Goal: Information Seeking & Learning: Learn about a topic

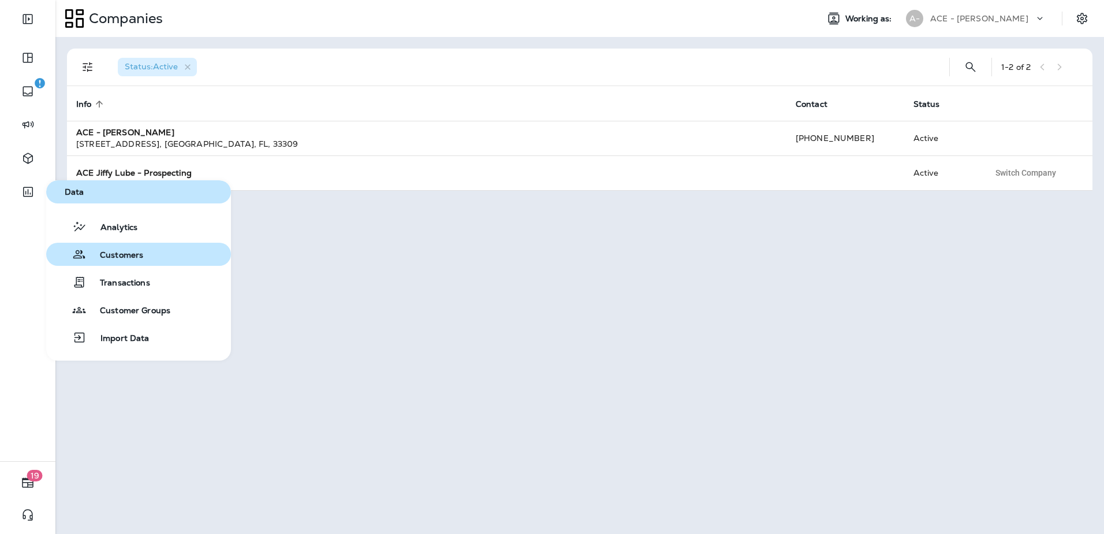
click at [111, 256] on span "Customers" at bounding box center [114, 255] width 57 height 11
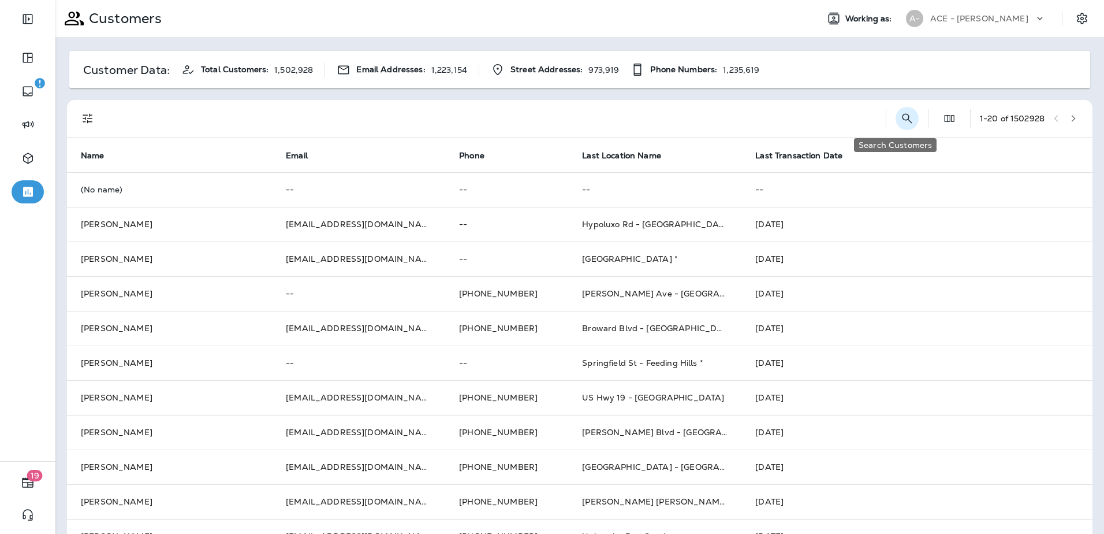
click at [900, 121] on icon "Search Customers" at bounding box center [907, 118] width 14 height 14
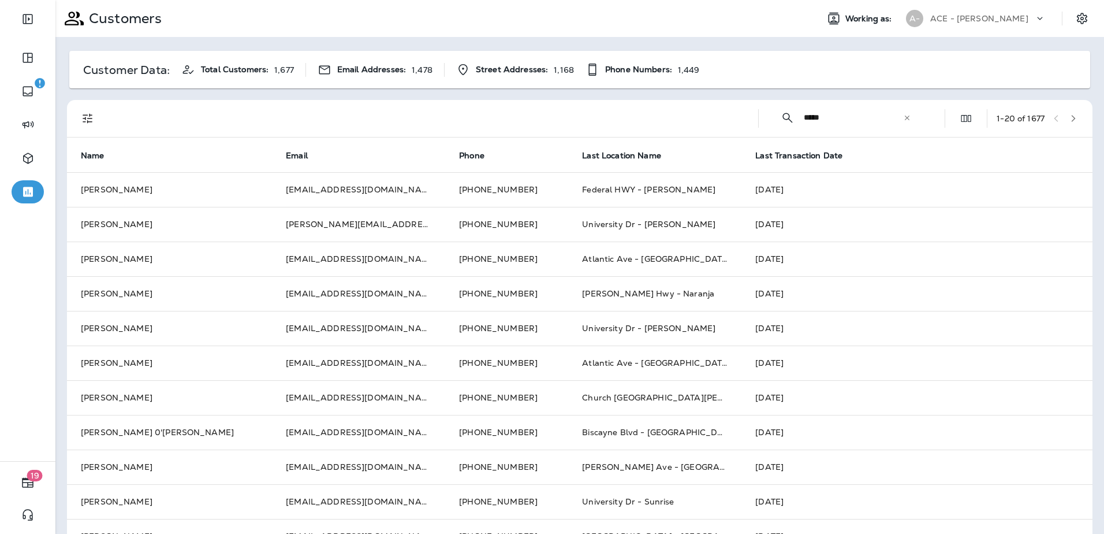
click at [827, 121] on input "****" at bounding box center [853, 117] width 99 height 31
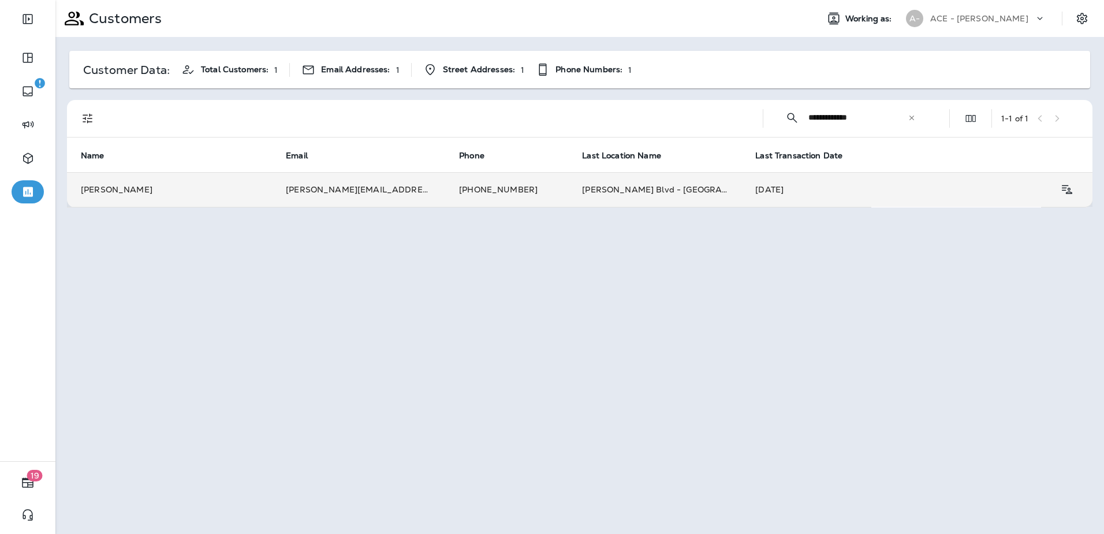
type input "**********"
click at [398, 193] on td "[PERSON_NAME][EMAIL_ADDRESS][DOMAIN_NAME]" at bounding box center [358, 189] width 173 height 35
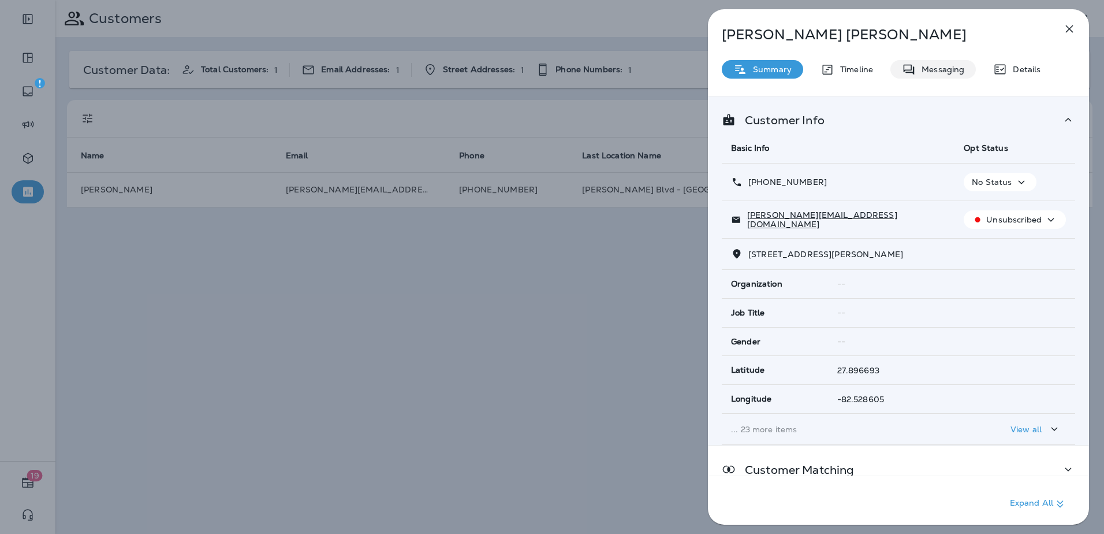
click at [945, 69] on p "Messaging" at bounding box center [940, 69] width 49 height 9
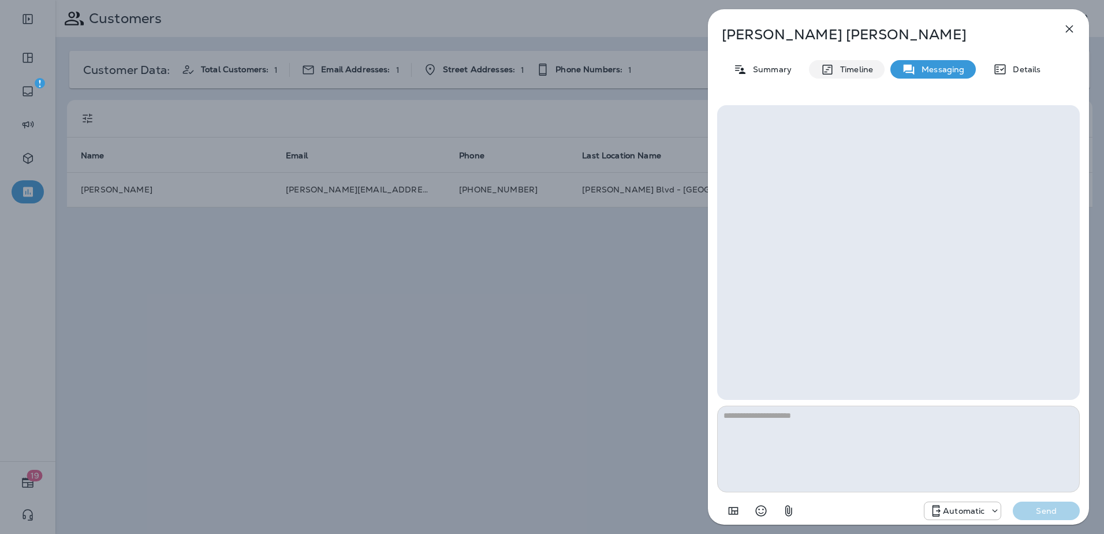
click at [856, 65] on p "Timeline" at bounding box center [853, 69] width 39 height 9
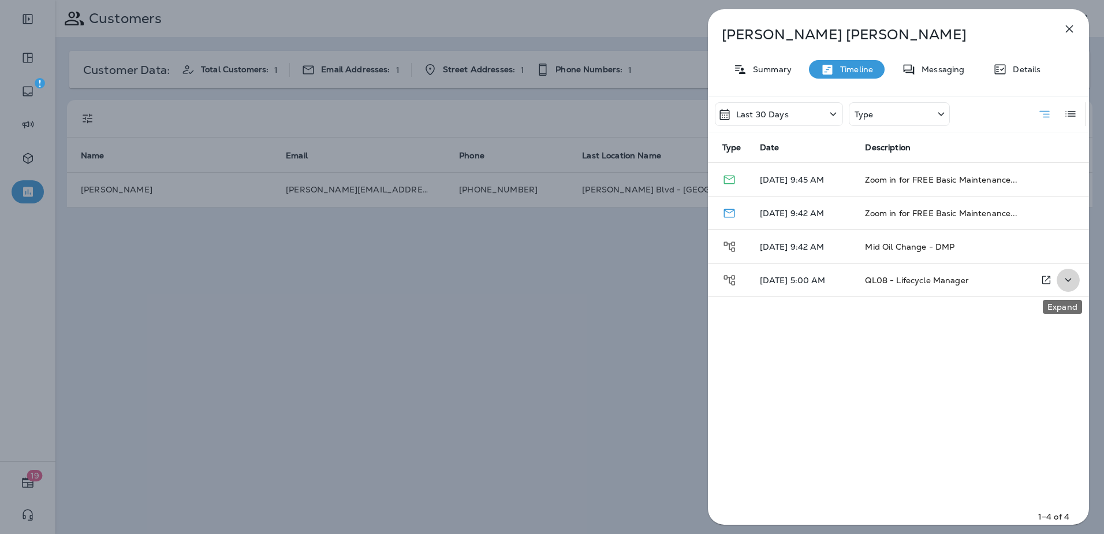
click at [1066, 280] on icon "Expand" at bounding box center [1069, 279] width 6 height 3
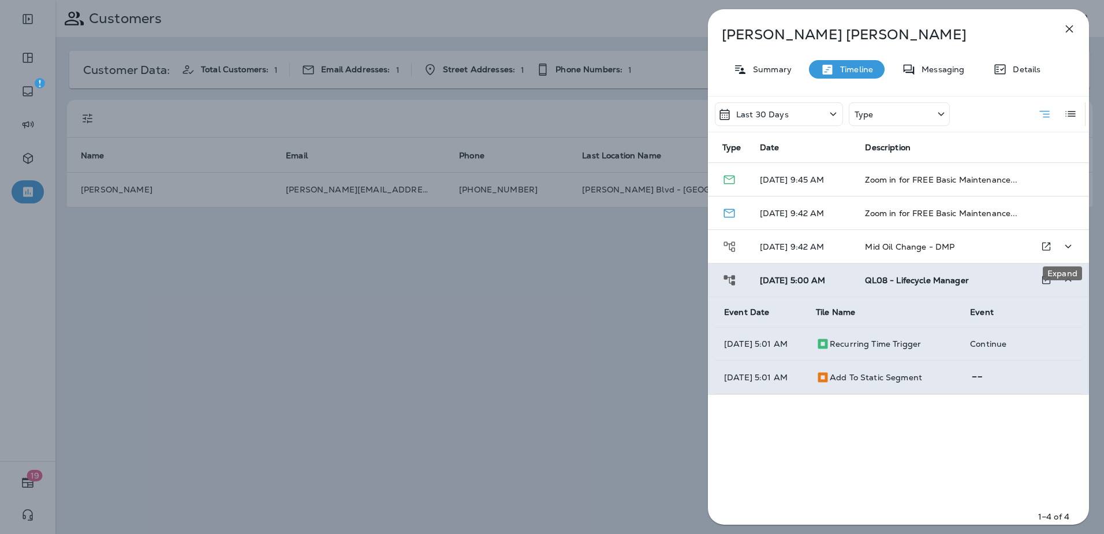
click at [1061, 243] on icon "Expand" at bounding box center [1068, 246] width 14 height 14
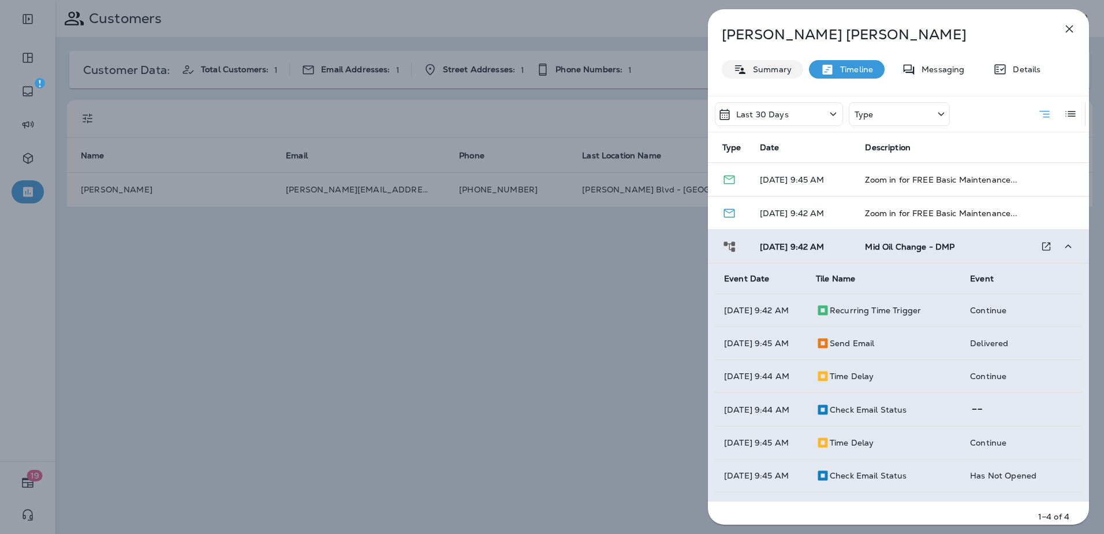
click at [763, 69] on p "Summary" at bounding box center [769, 69] width 44 height 9
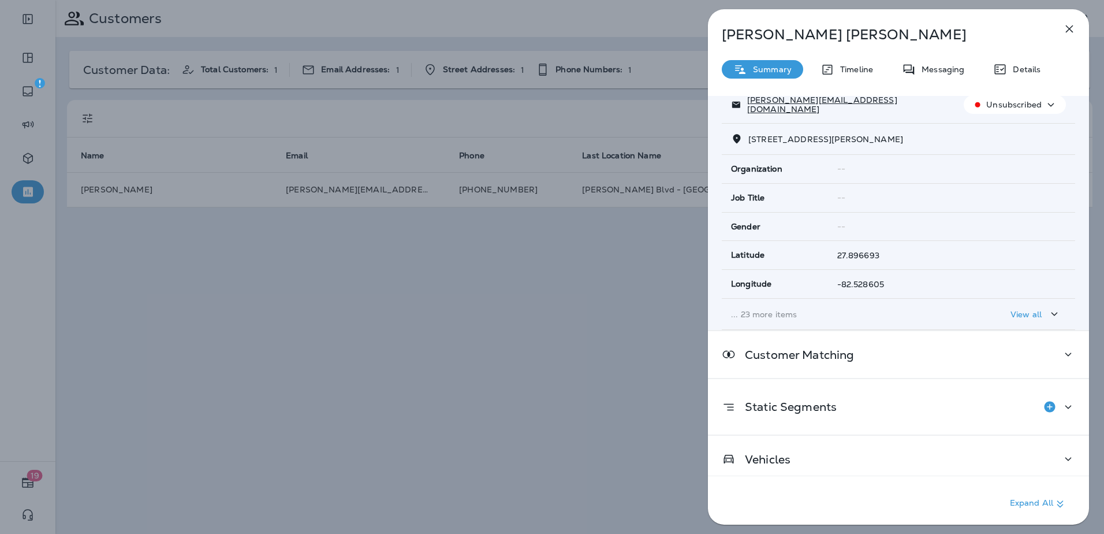
scroll to position [122, 0]
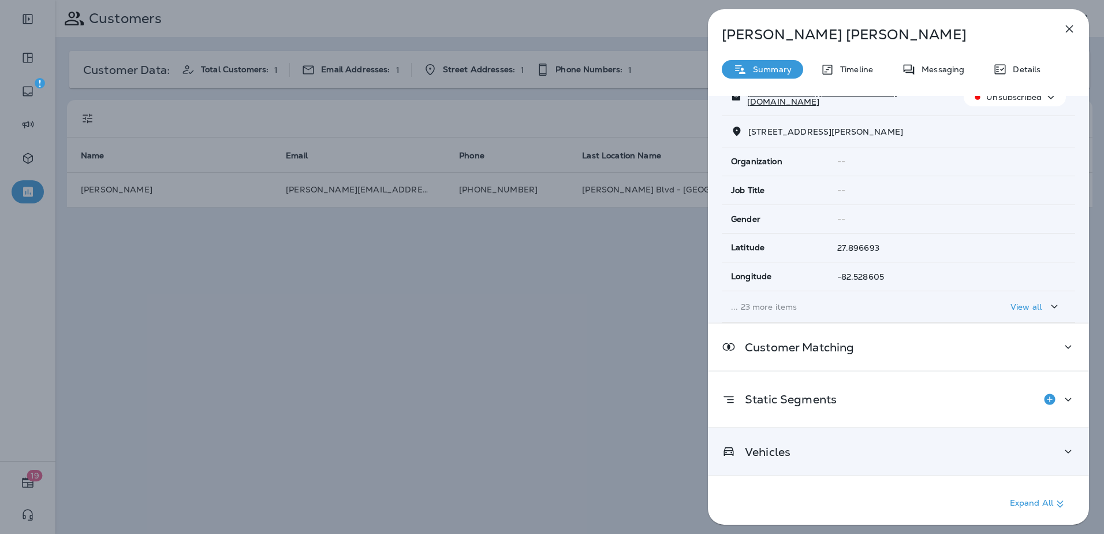
click at [859, 438] on div "Vehicles" at bounding box center [898, 451] width 381 height 47
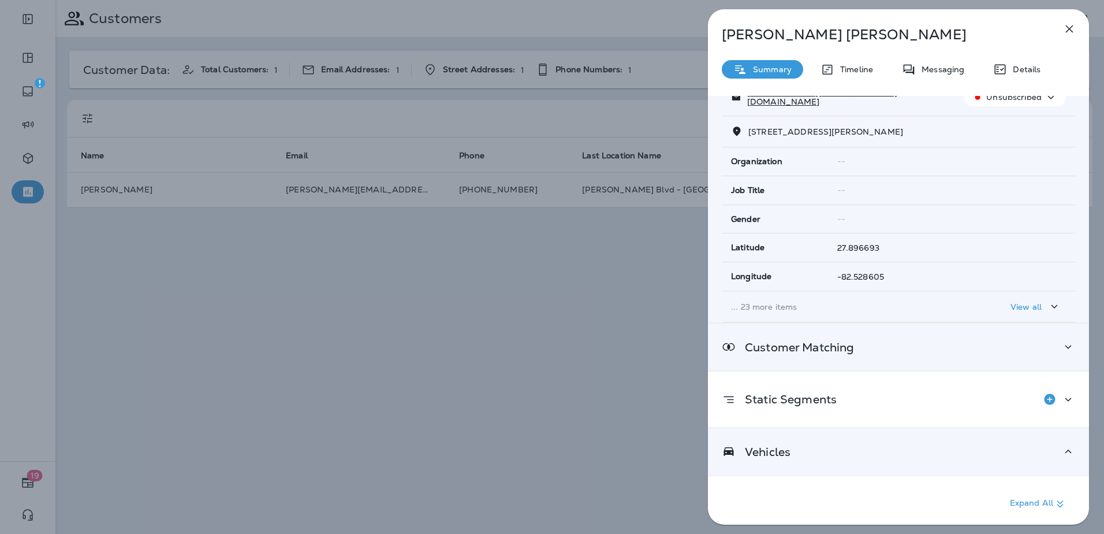
scroll to position [189, 0]
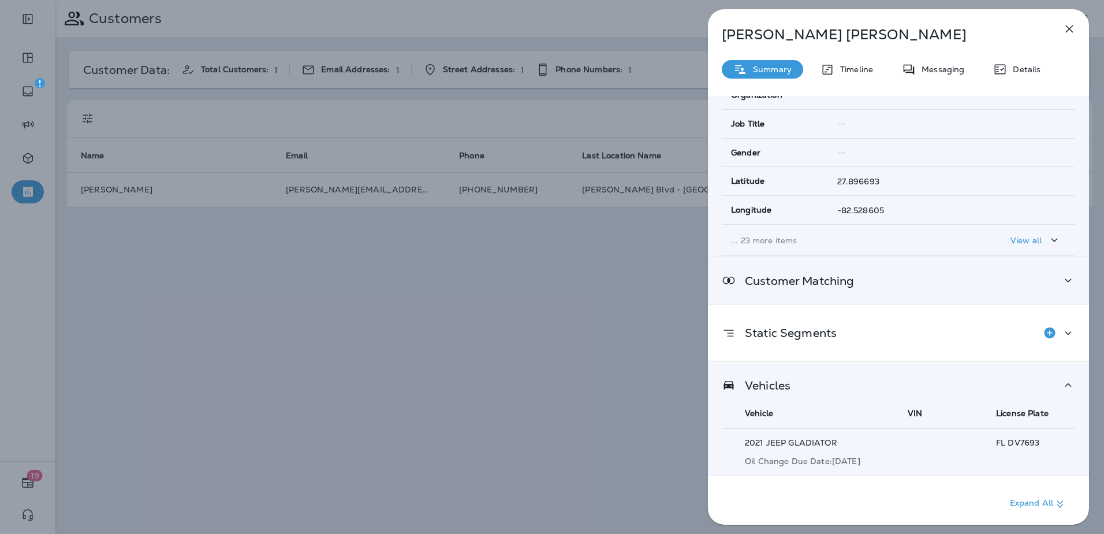
click at [917, 293] on div "Customer Matching" at bounding box center [898, 280] width 381 height 47
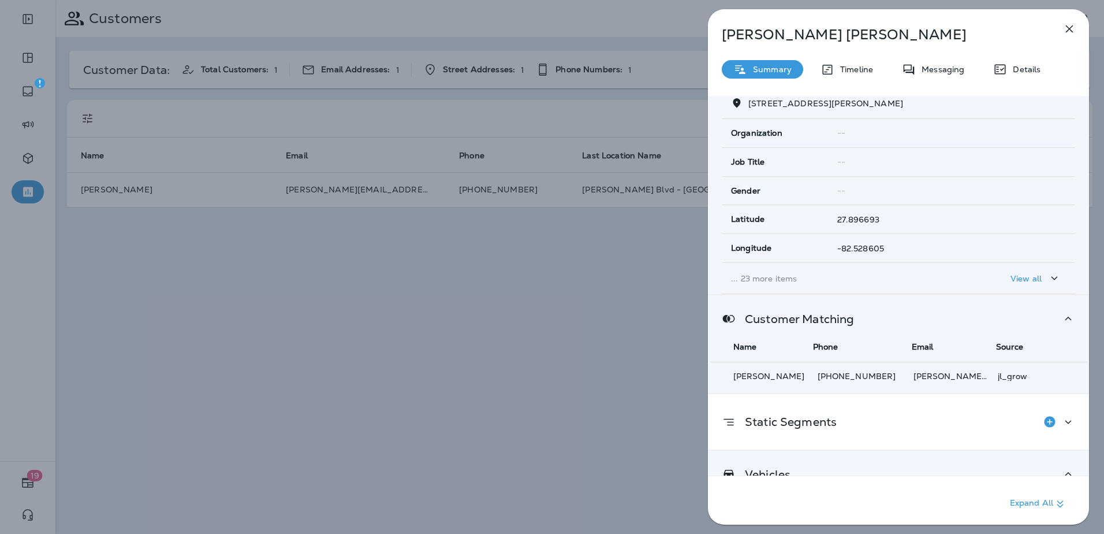
scroll to position [131, 0]
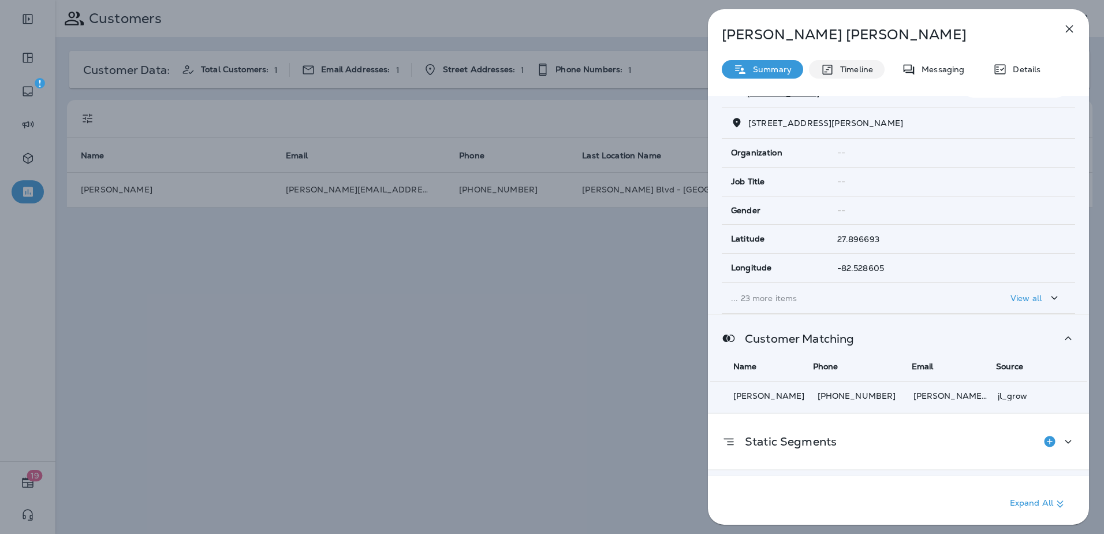
click at [840, 68] on p "Timeline" at bounding box center [853, 69] width 39 height 9
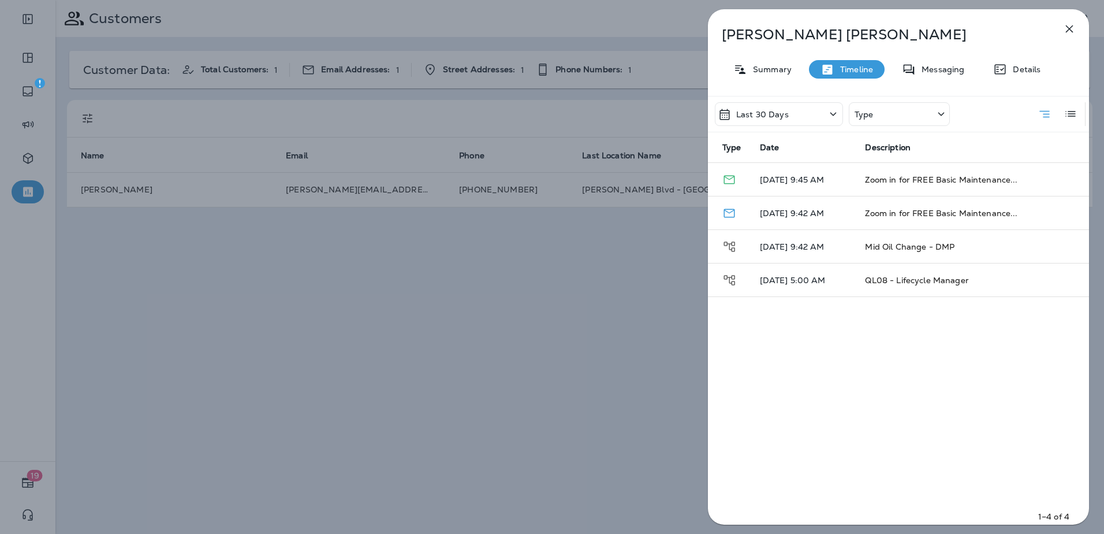
click at [815, 103] on div "Last 30 Days" at bounding box center [779, 114] width 128 height 24
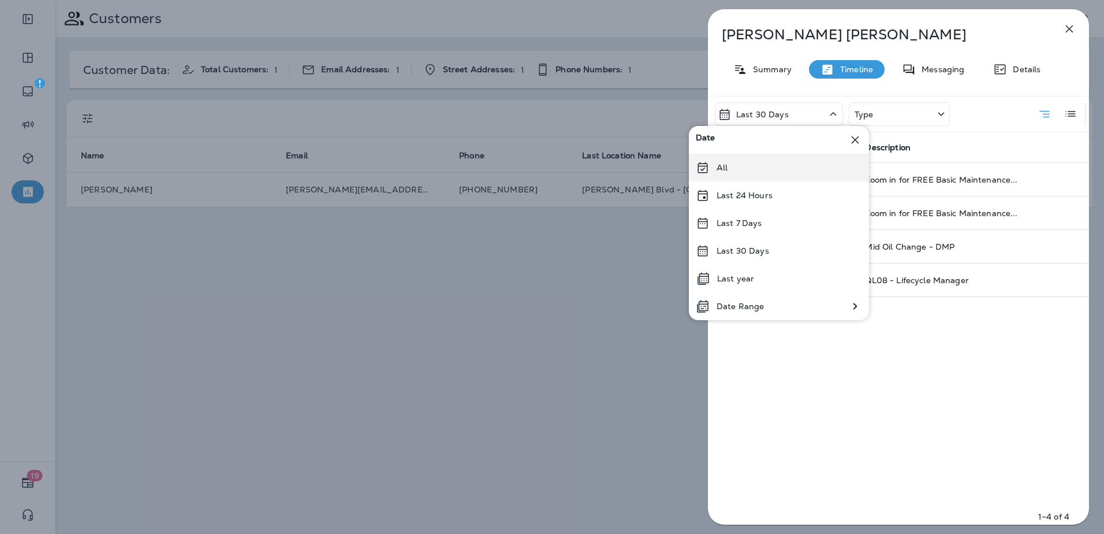
click at [770, 174] on div "All" at bounding box center [779, 168] width 180 height 28
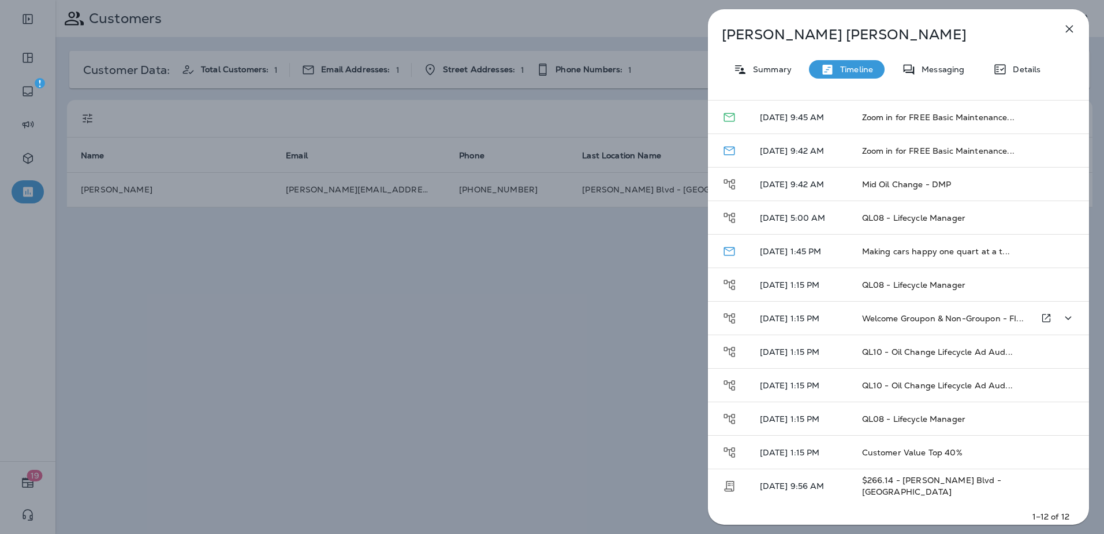
scroll to position [64, 0]
click at [1063, 480] on icon "Expand" at bounding box center [1068, 484] width 14 height 14
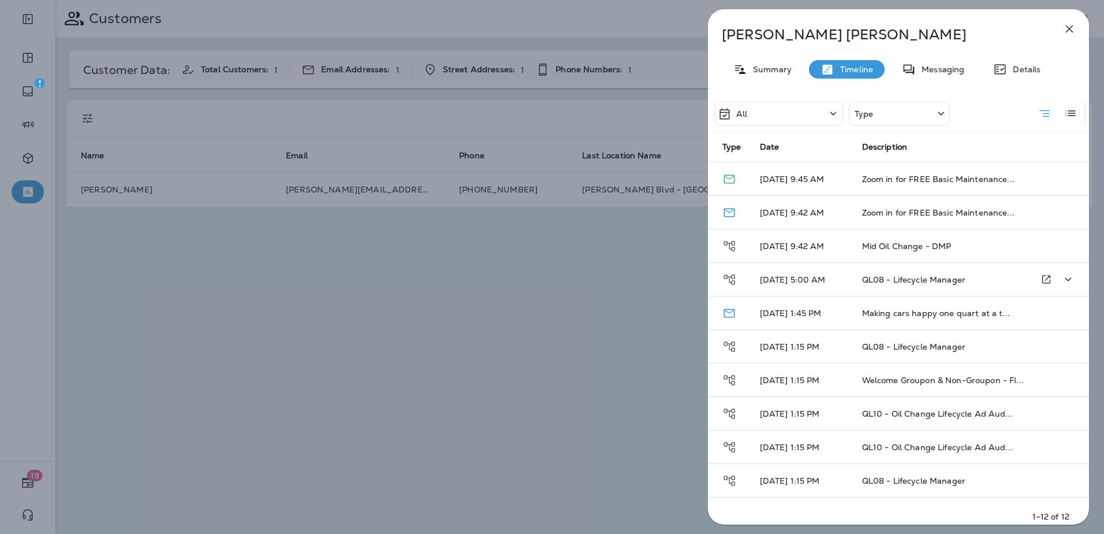
scroll to position [0, 0]
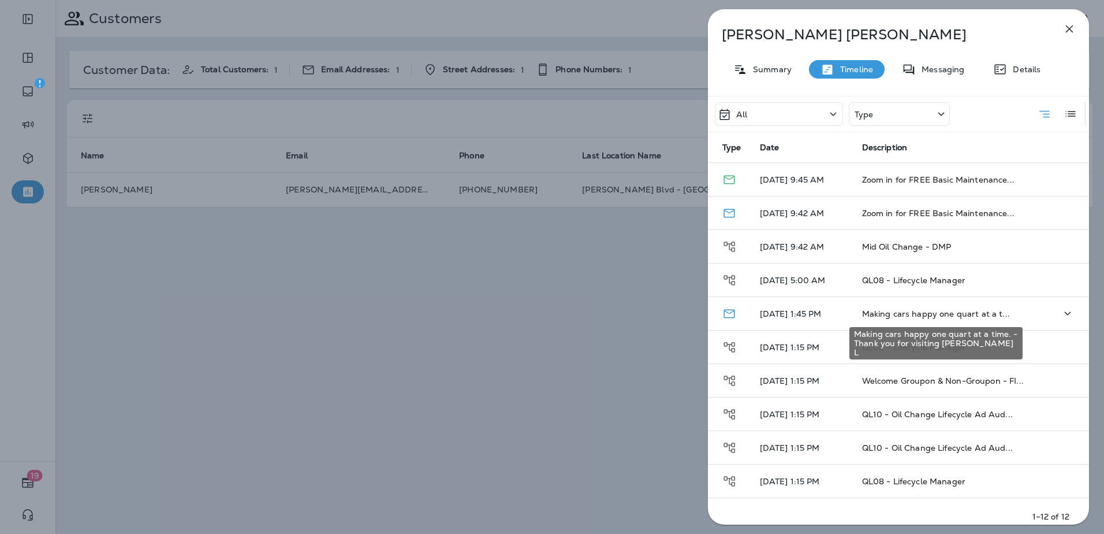
click at [920, 316] on span "Making cars happy one quart at a t..." at bounding box center [936, 313] width 148 height 10
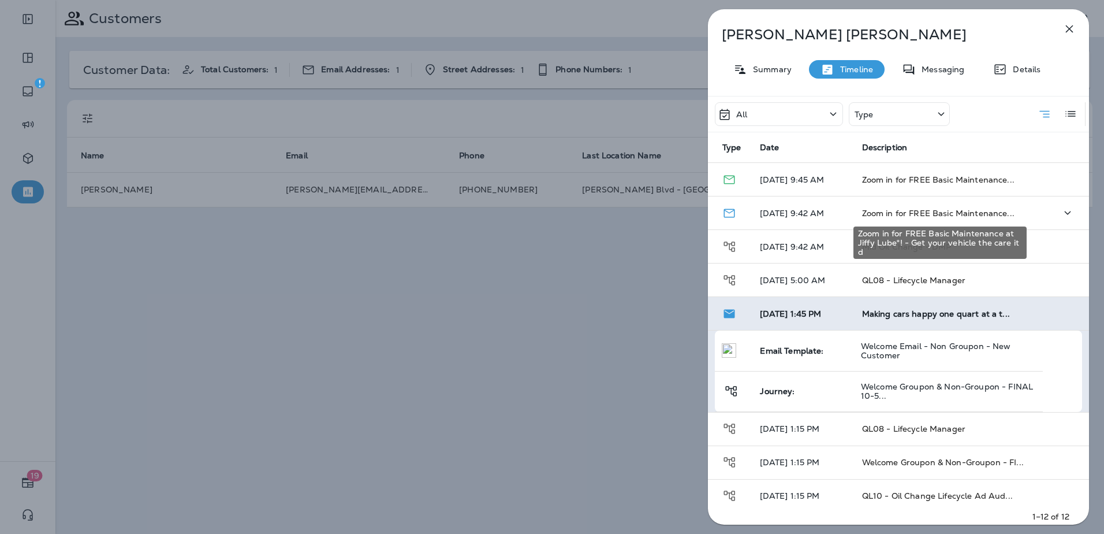
click at [904, 212] on span "Zoom in for FREE Basic Maintenance..." at bounding box center [938, 213] width 152 height 10
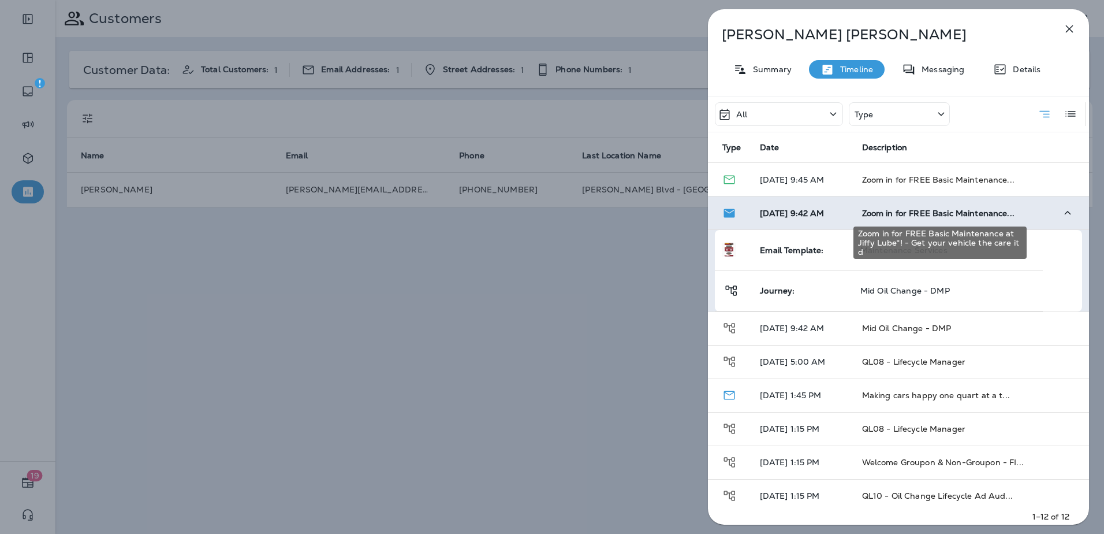
click at [906, 210] on span "Zoom in for FREE Basic Maintenance..." at bounding box center [938, 213] width 152 height 10
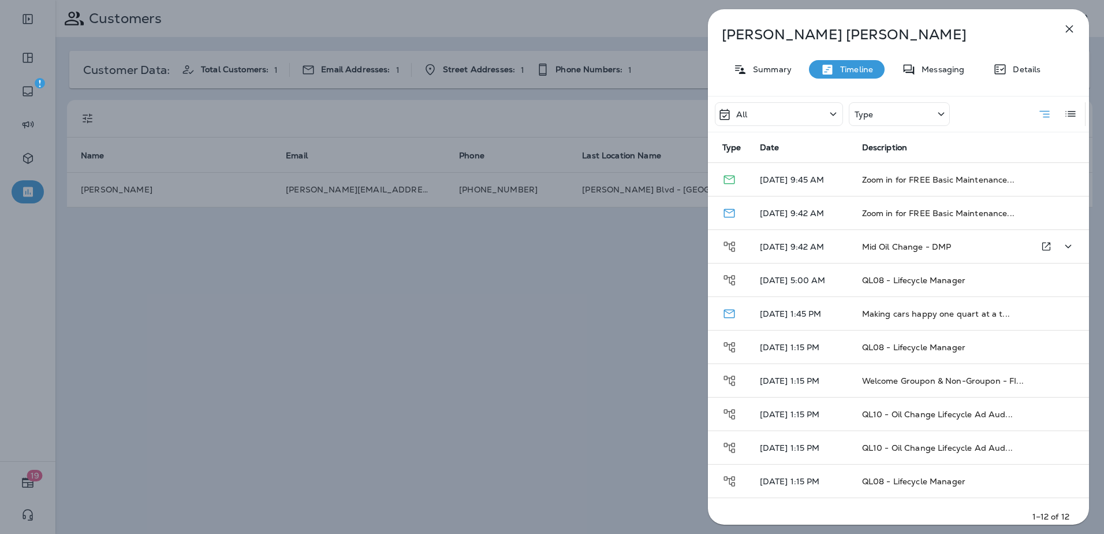
click at [897, 254] on td "Mid Oil Change - DMP" at bounding box center [940, 246] width 174 height 33
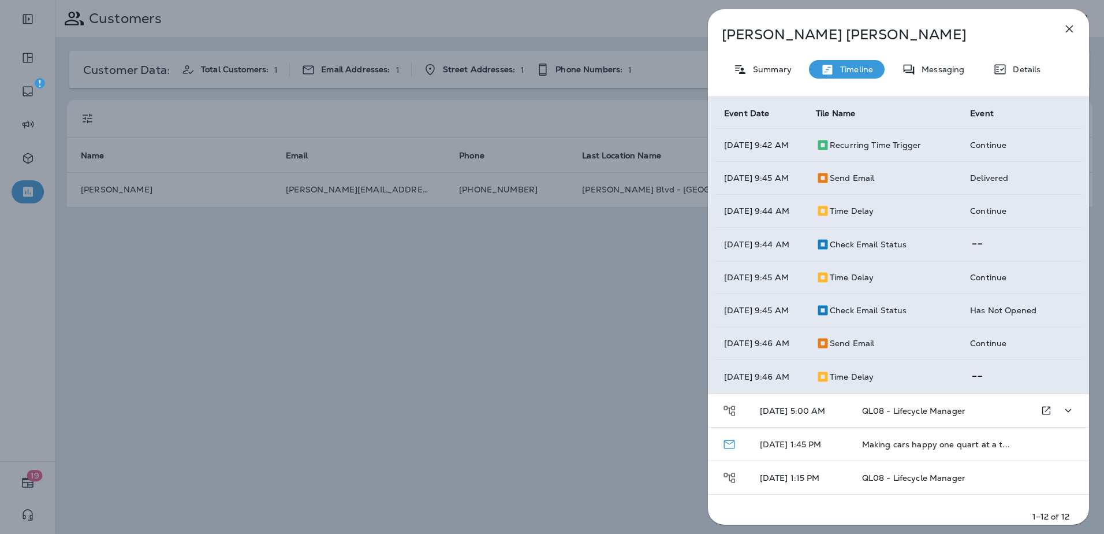
scroll to position [116, 0]
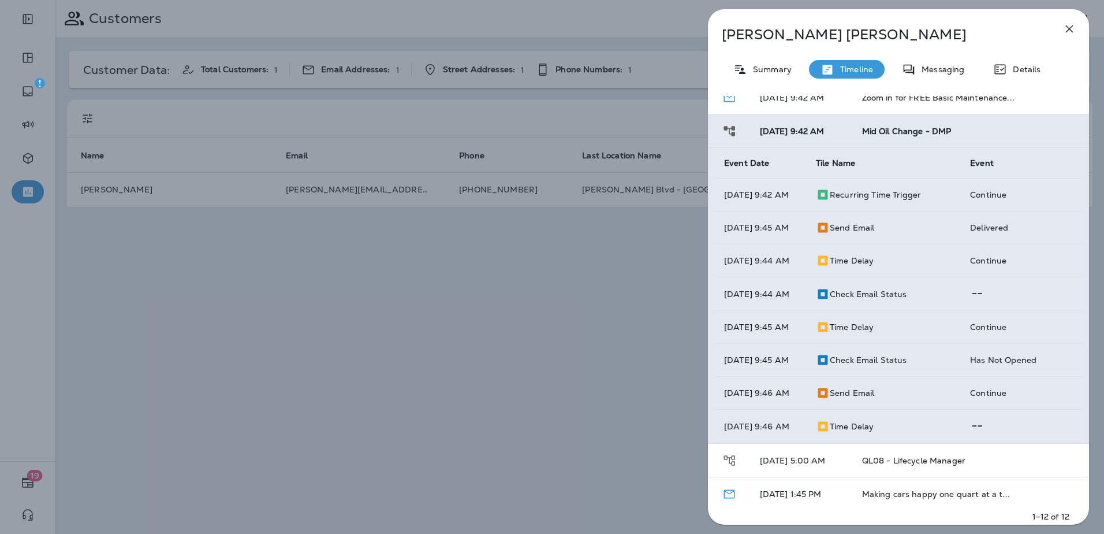
click at [1071, 21] on button "button" at bounding box center [1069, 28] width 23 height 23
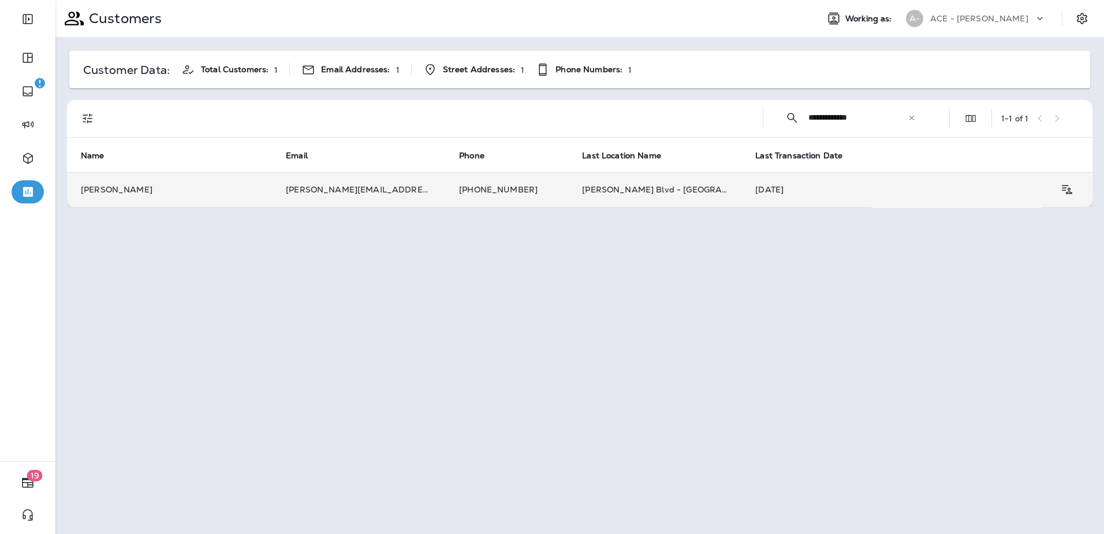
click at [568, 199] on td "[PERSON_NAME] Blvd - [GEOGRAPHIC_DATA]" at bounding box center [654, 189] width 173 height 35
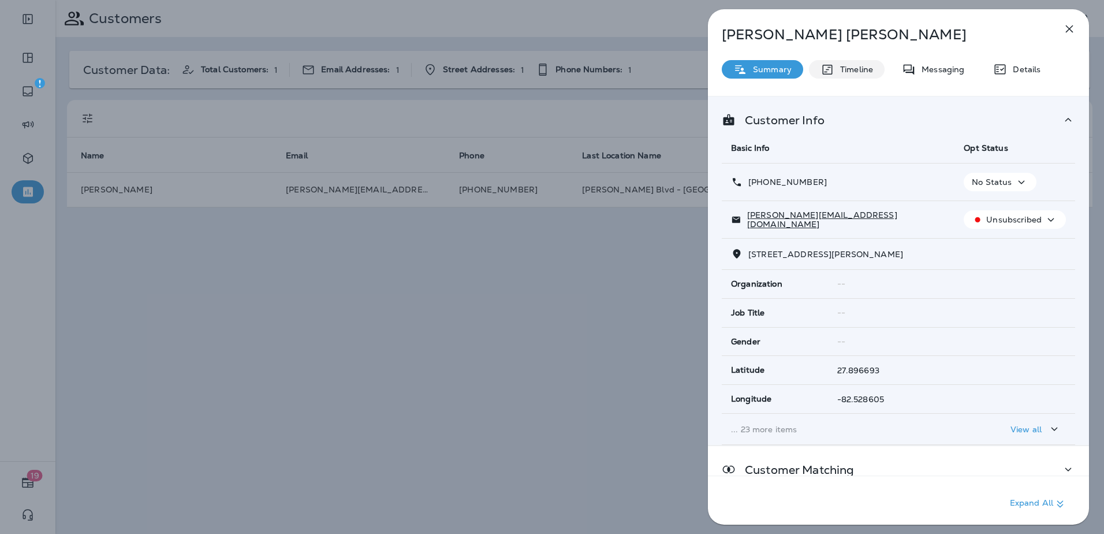
click at [862, 68] on p "Timeline" at bounding box center [853, 69] width 39 height 9
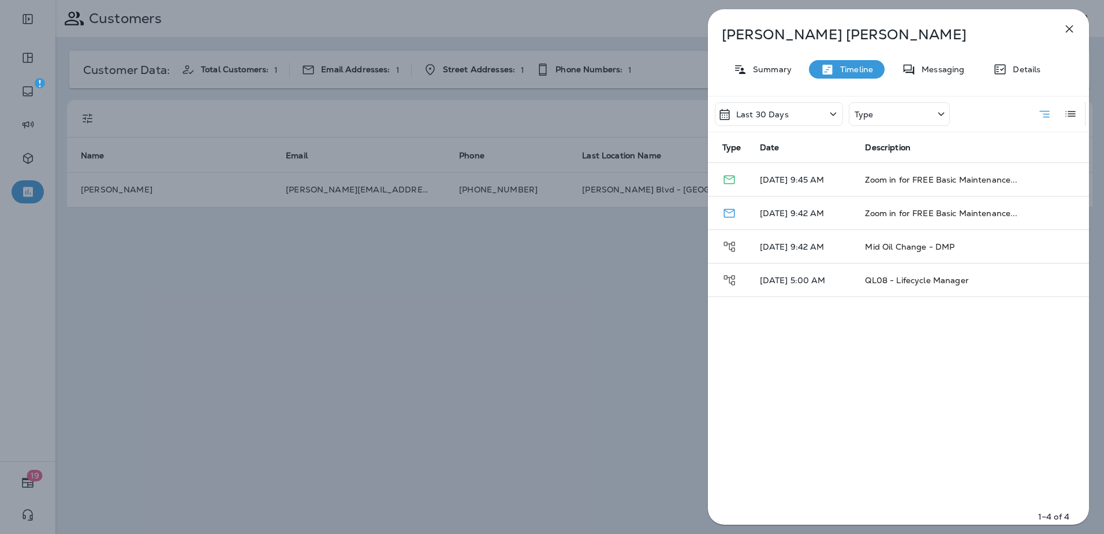
click at [837, 107] on icon at bounding box center [833, 114] width 14 height 14
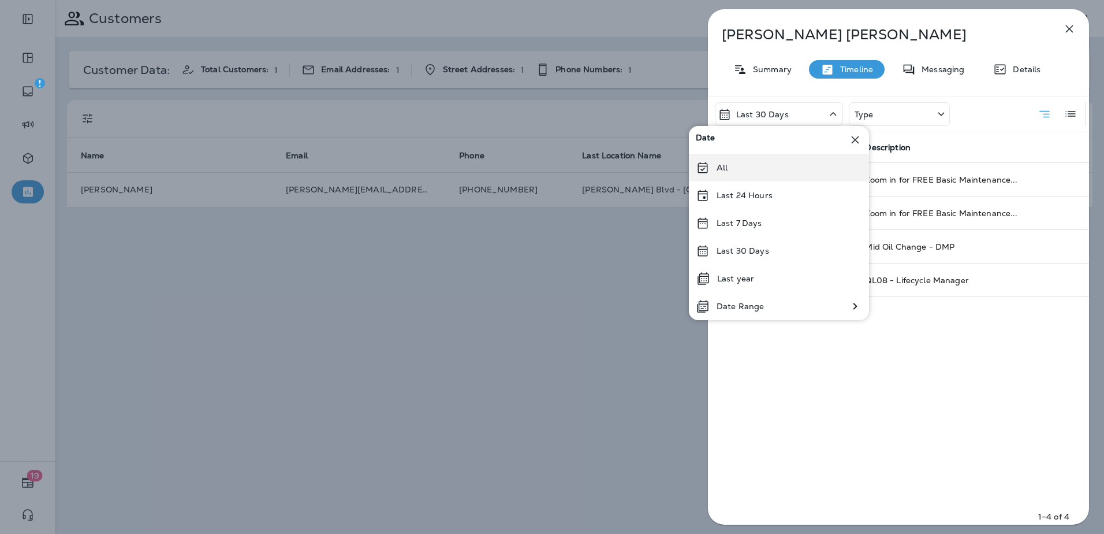
click at [745, 169] on div "All" at bounding box center [779, 168] width 180 height 28
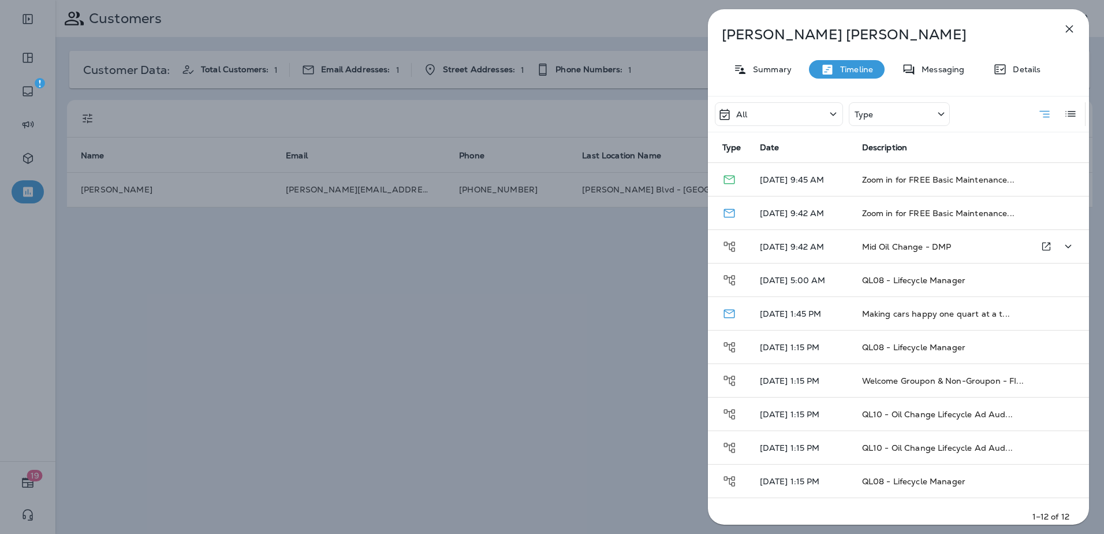
click at [892, 244] on span "Mid Oil Change - DMP" at bounding box center [907, 246] width 90 height 10
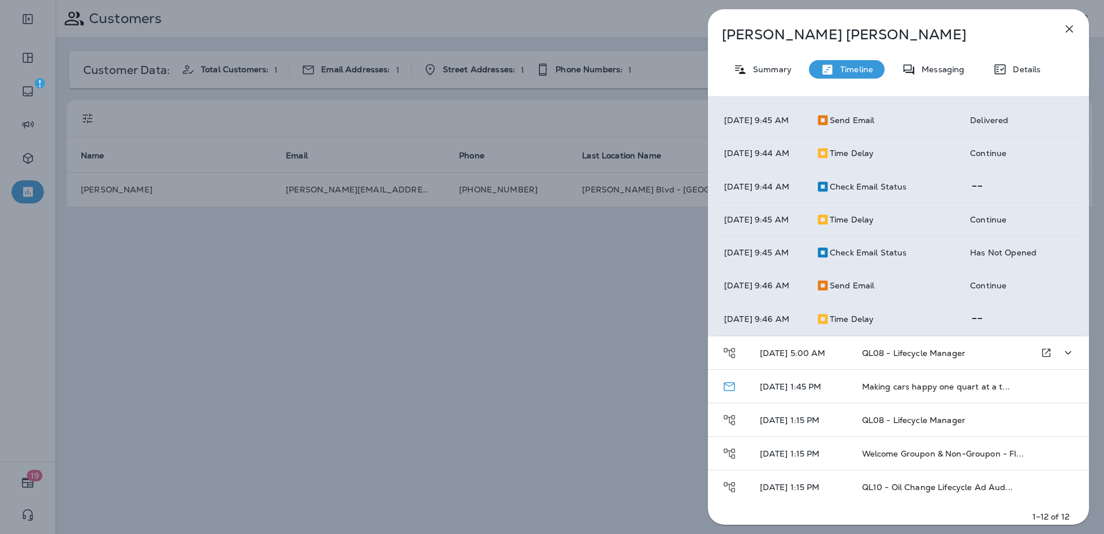
scroll to position [231, 0]
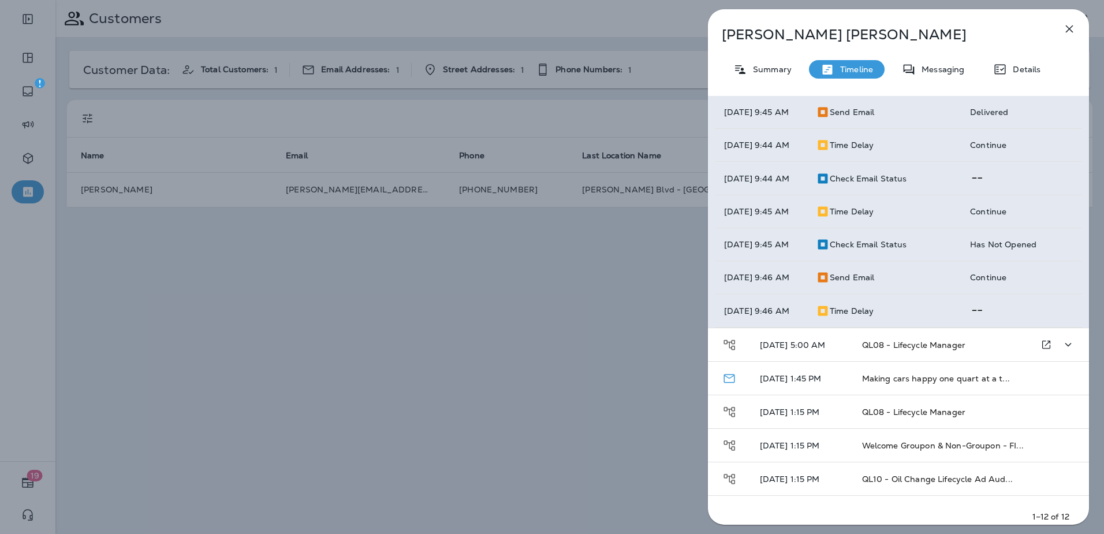
click at [941, 350] on span "QL08 - Lifecycle Manager" at bounding box center [913, 345] width 103 height 10
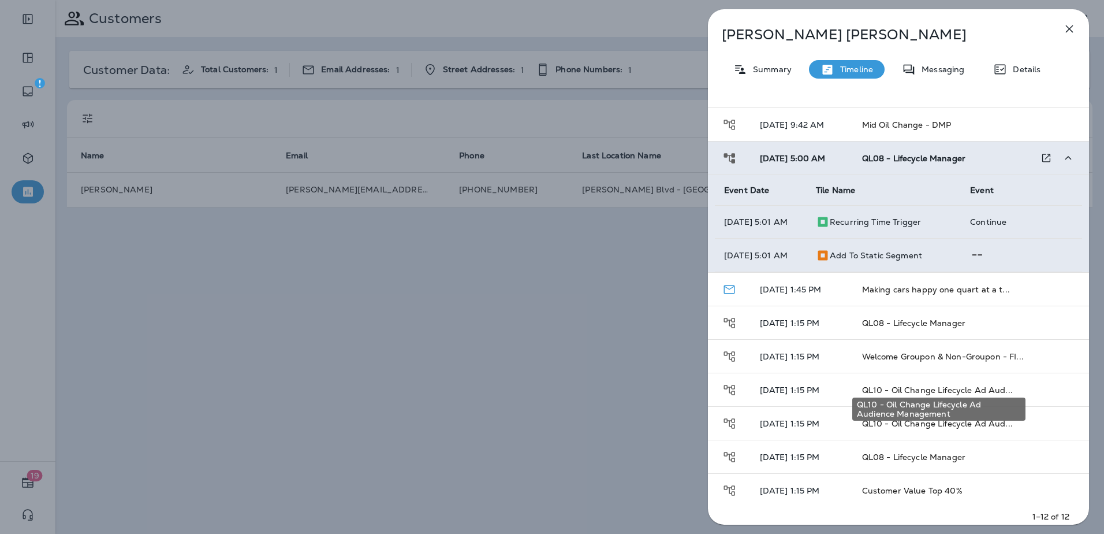
scroll to position [170, 0]
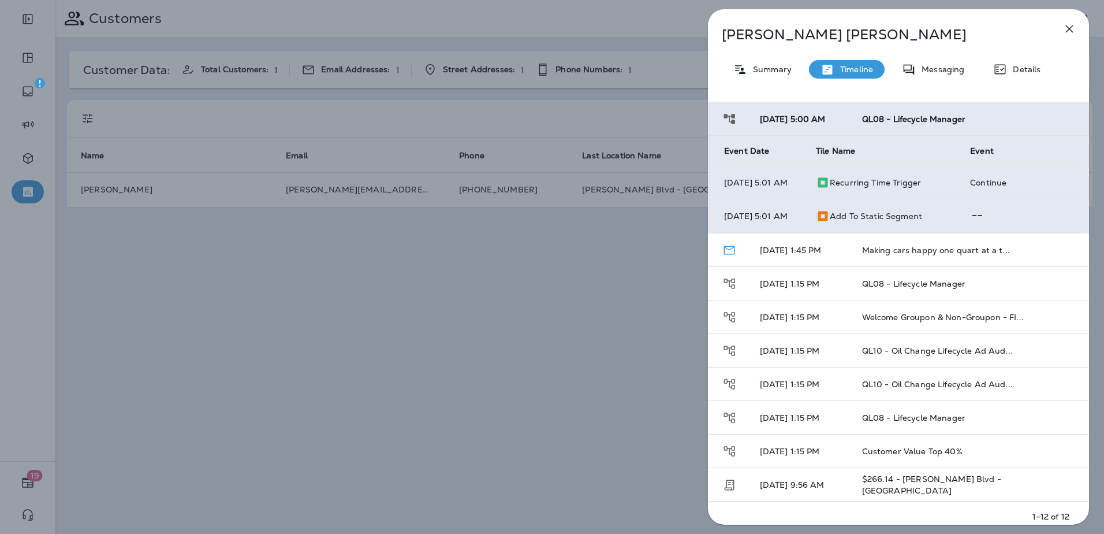
click at [837, 107] on td "[DATE] 5:00 AM" at bounding box center [802, 118] width 102 height 33
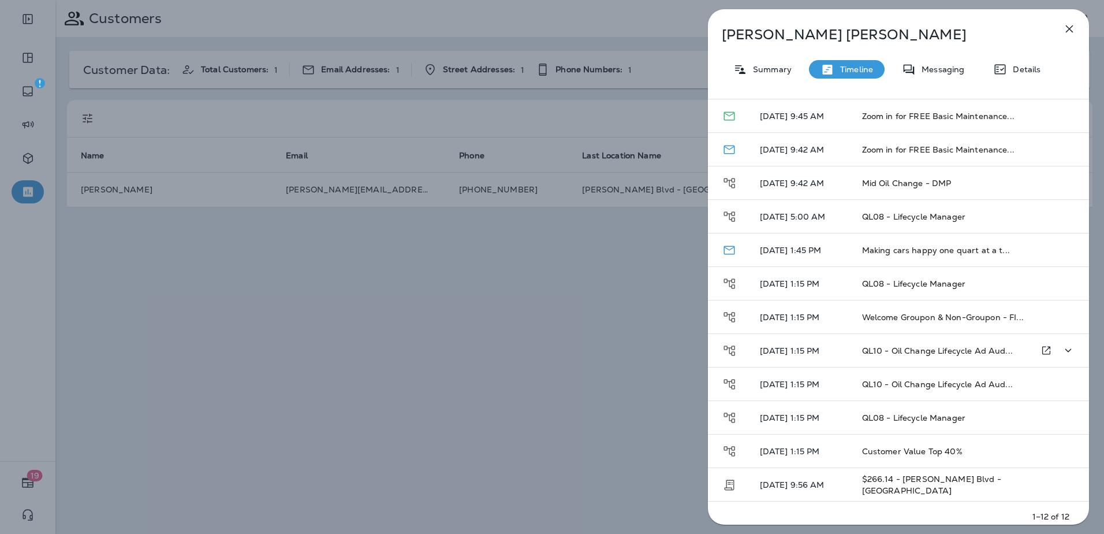
click at [926, 347] on span "QL10 - Oil Change Lifecycle Ad Aud..." at bounding box center [937, 350] width 151 height 10
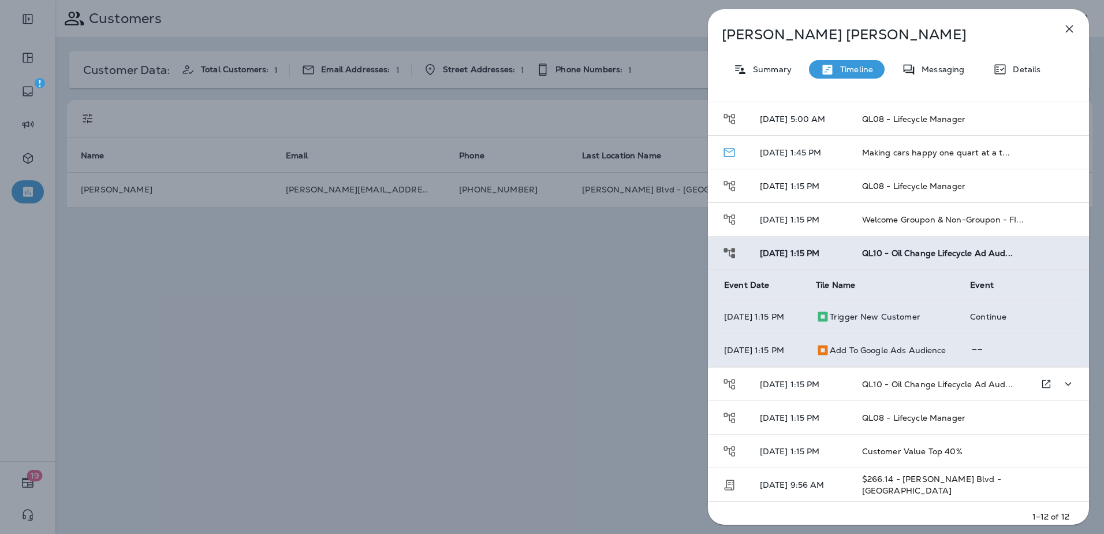
click at [902, 379] on span "QL10 - Oil Change Lifecycle Ad Aud..." at bounding box center [937, 384] width 151 height 10
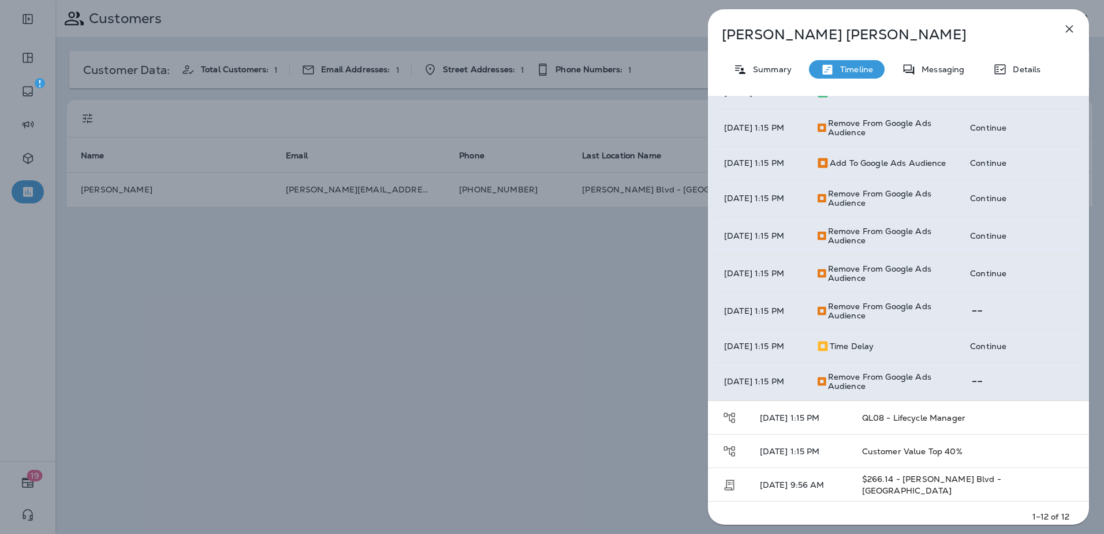
scroll to position [245, 0]
click at [896, 413] on span "QL08 - Lifecycle Manager" at bounding box center [913, 417] width 103 height 10
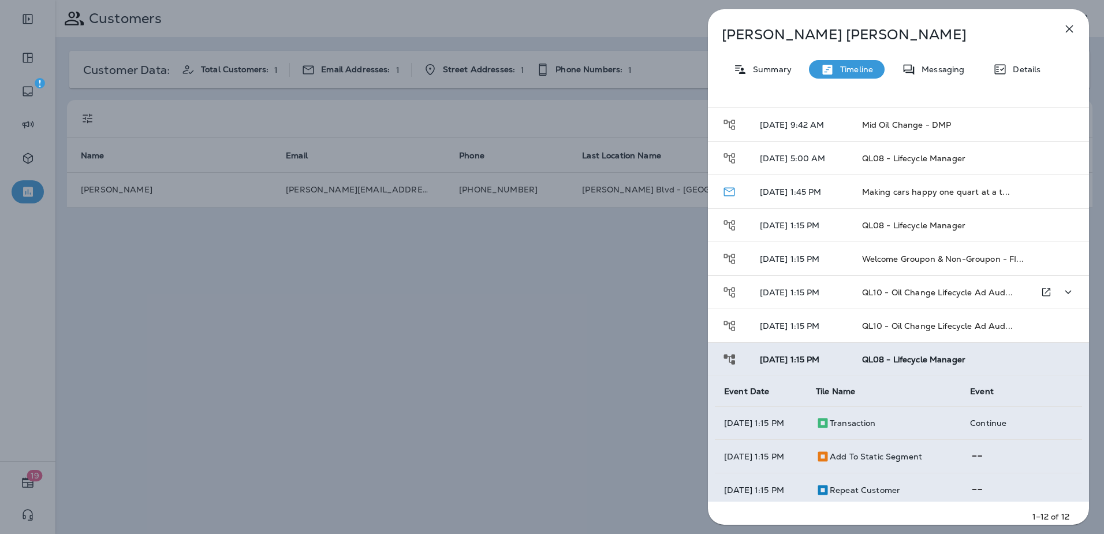
scroll to position [295, 0]
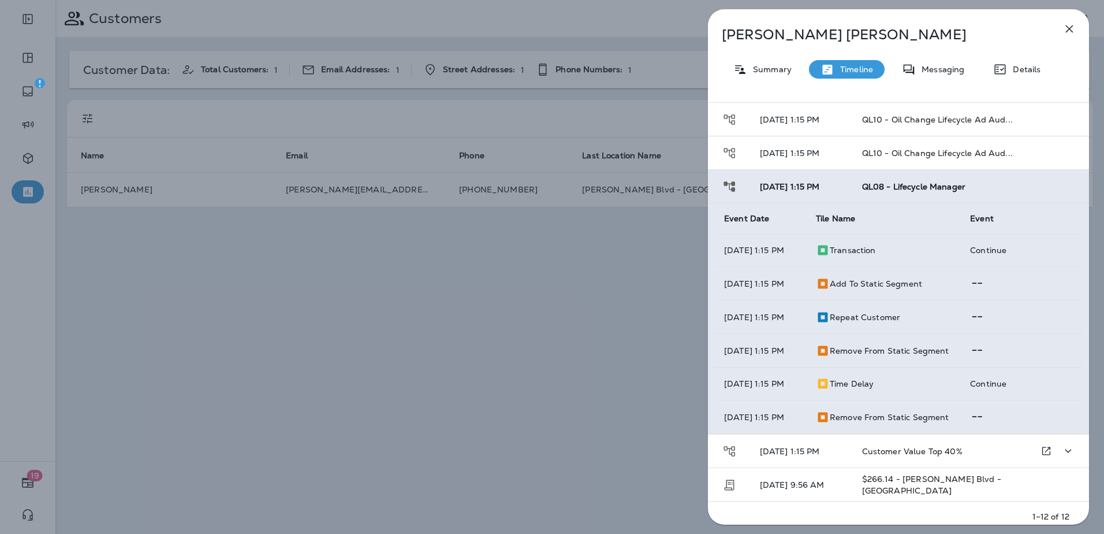
click at [874, 447] on span "Customer Value Top 40%" at bounding box center [912, 451] width 100 height 10
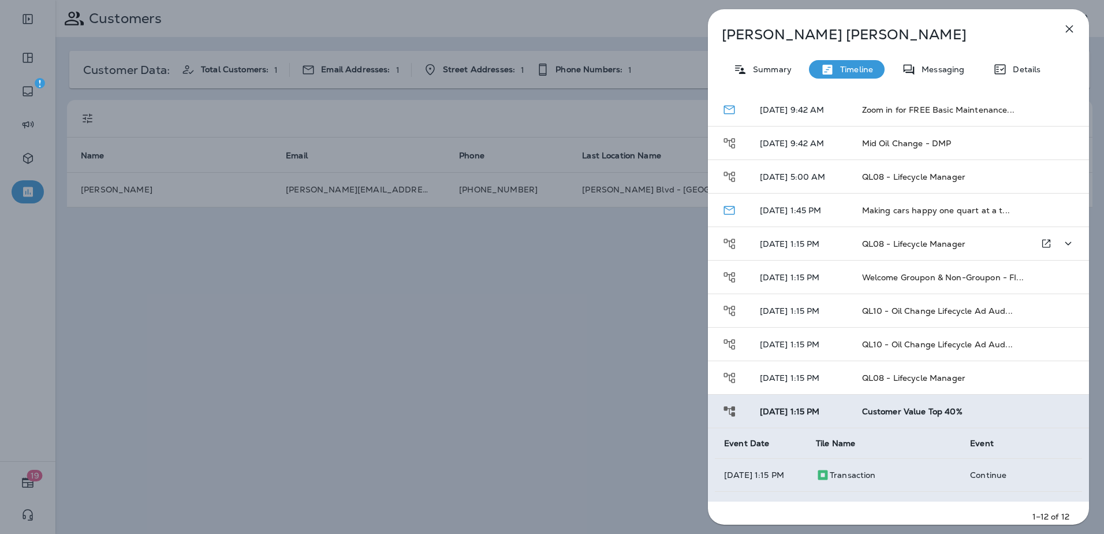
scroll to position [46, 0]
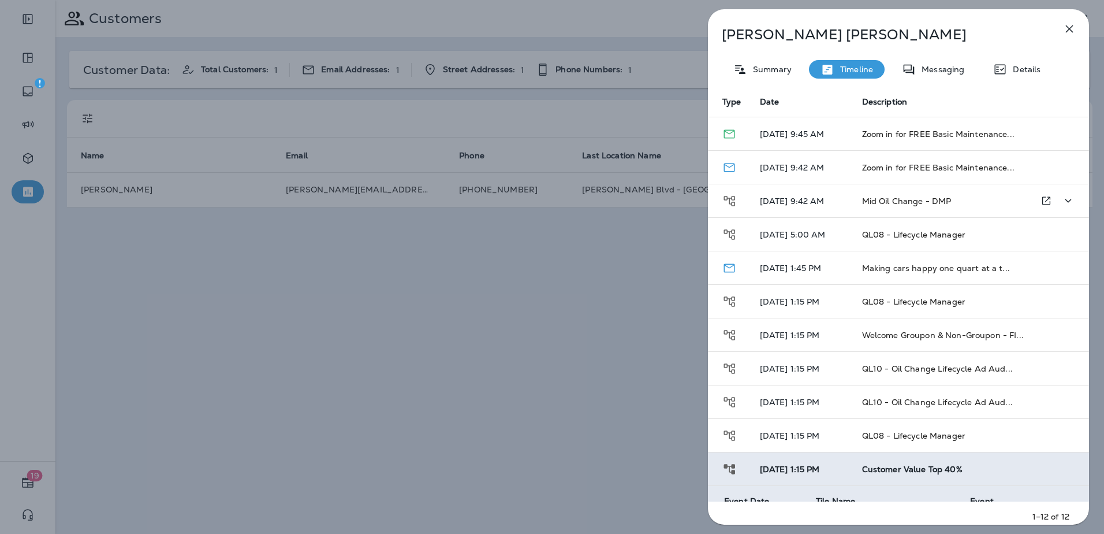
click at [895, 205] on span "Mid Oil Change - DMP" at bounding box center [907, 201] width 90 height 10
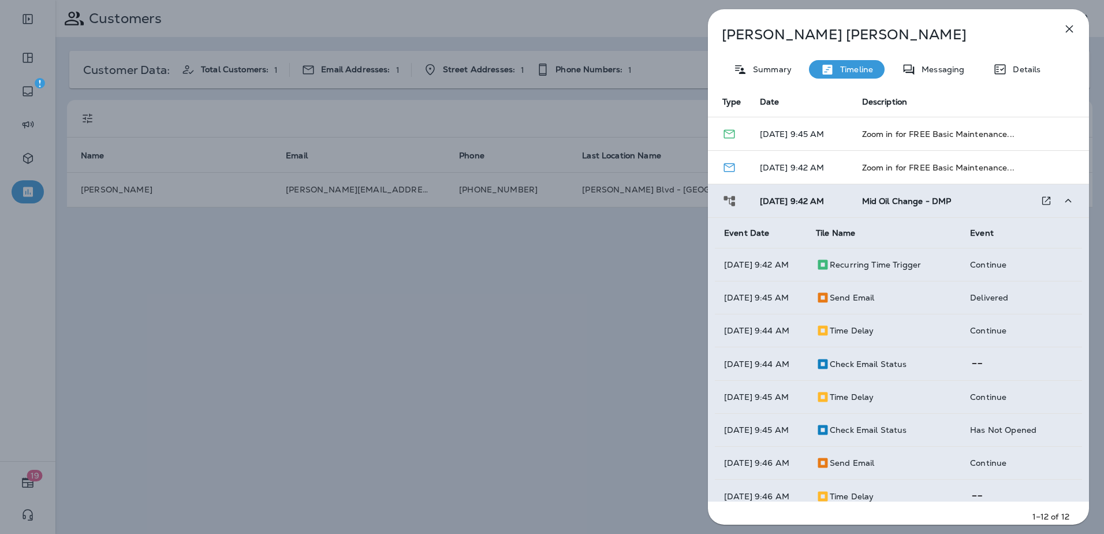
click at [896, 200] on span "Mid Oil Change - DMP" at bounding box center [907, 201] width 90 height 10
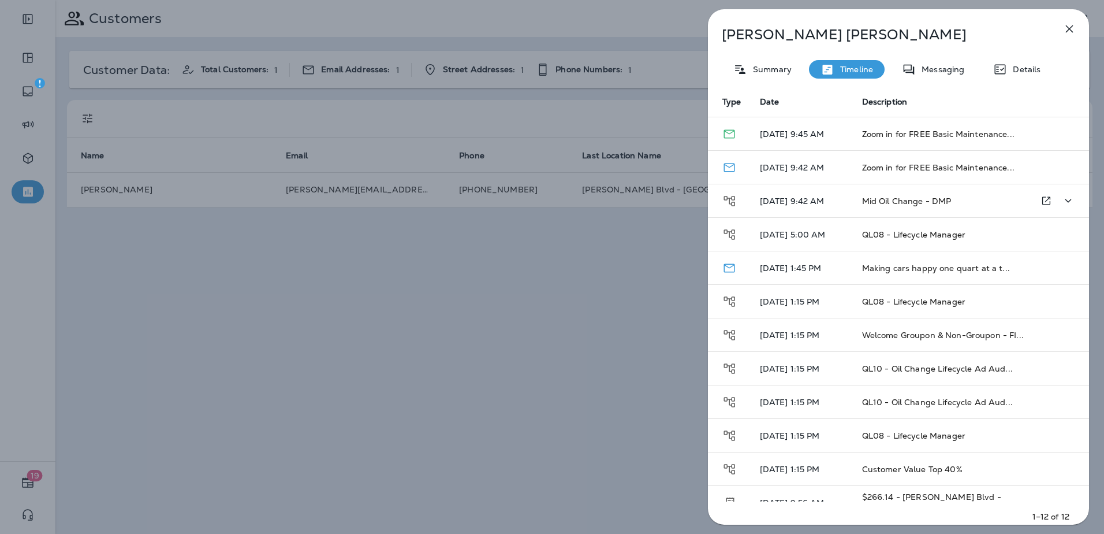
click at [901, 203] on span "Mid Oil Change - DMP" at bounding box center [907, 201] width 90 height 10
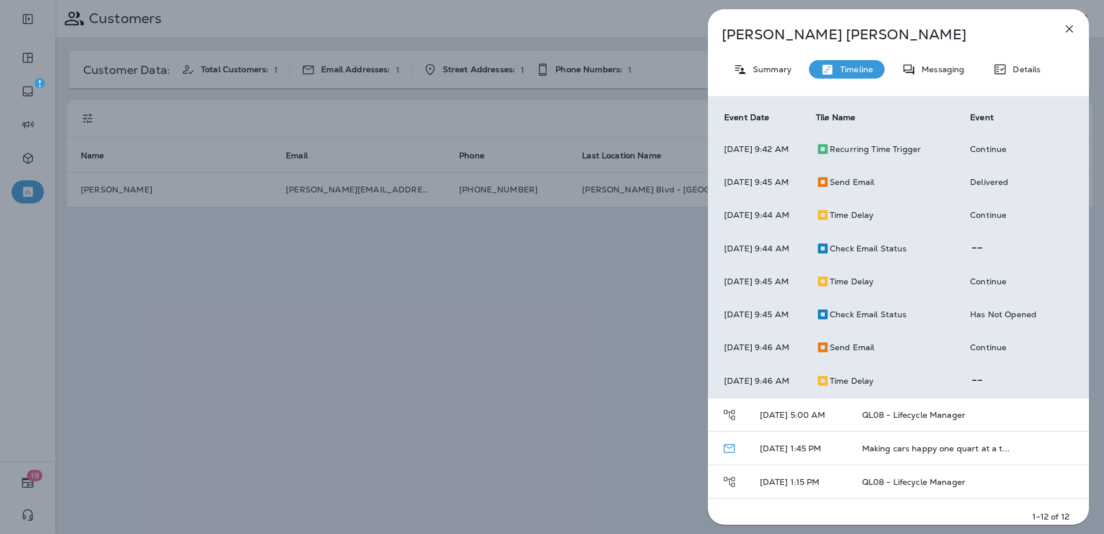
scroll to position [103, 0]
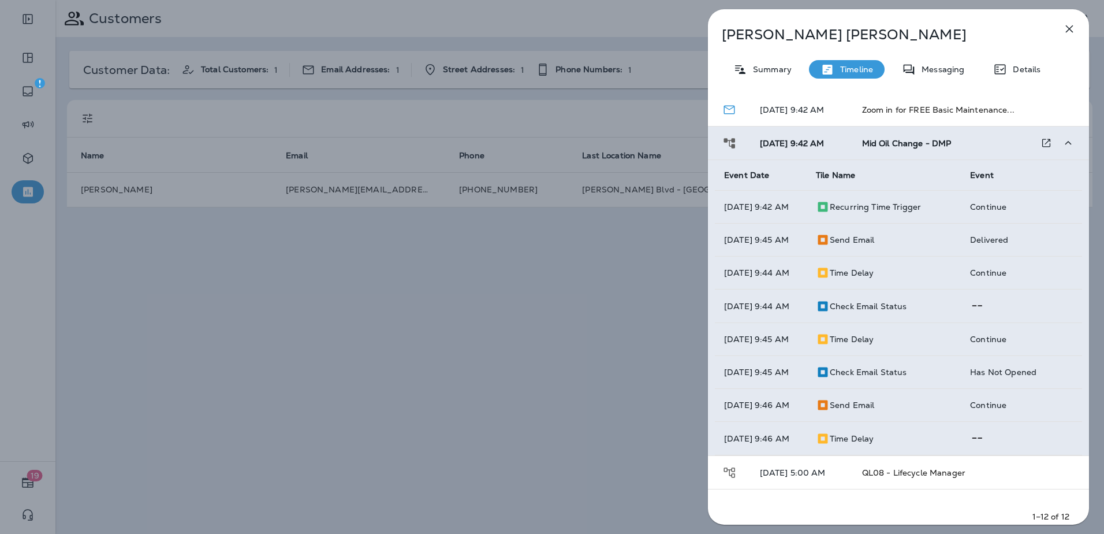
click at [867, 140] on span "Mid Oil Change - DMP" at bounding box center [907, 143] width 90 height 10
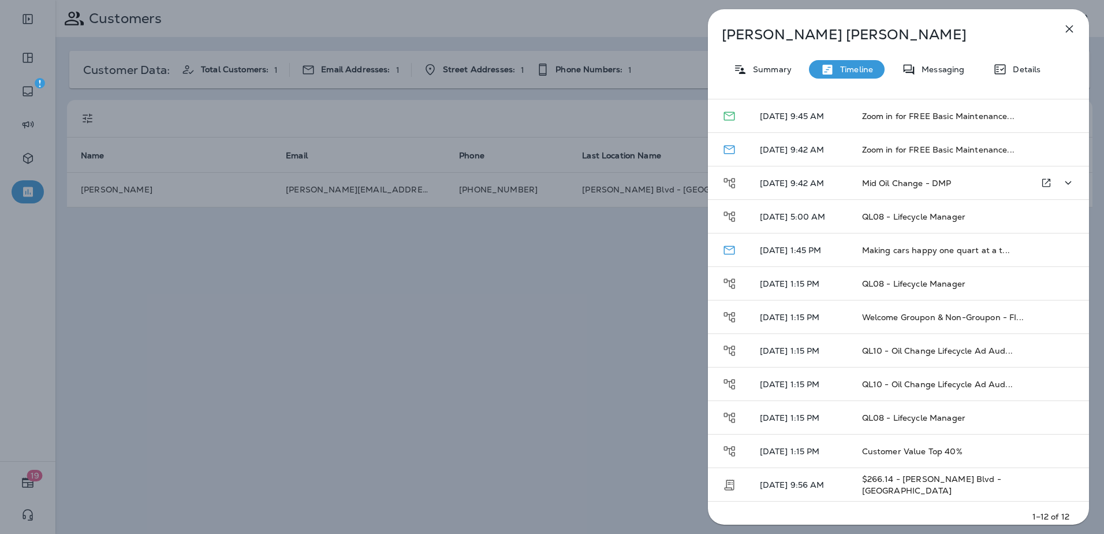
scroll to position [0, 0]
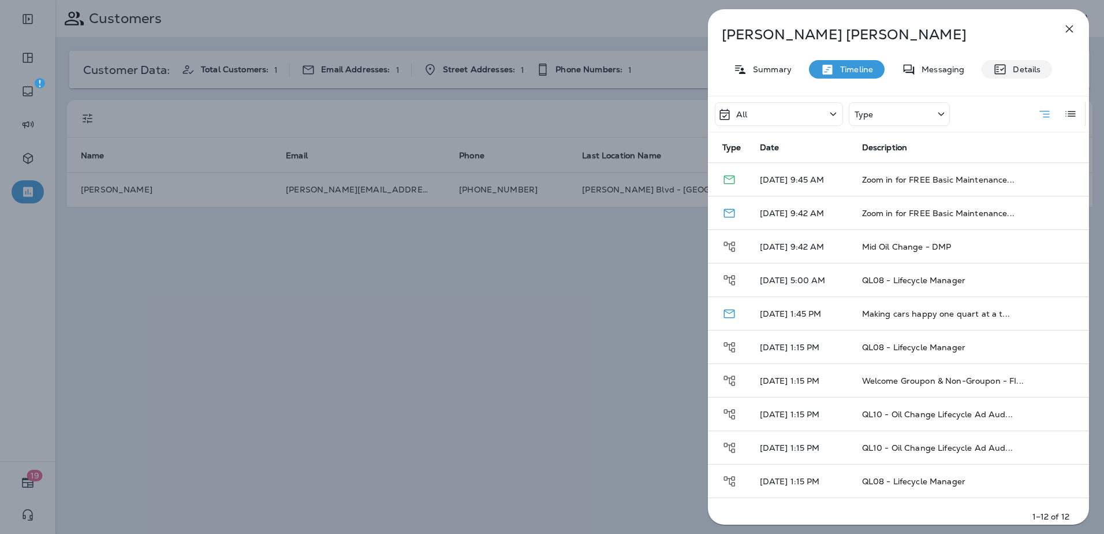
click at [1009, 68] on p "Details" at bounding box center [1023, 69] width 33 height 9
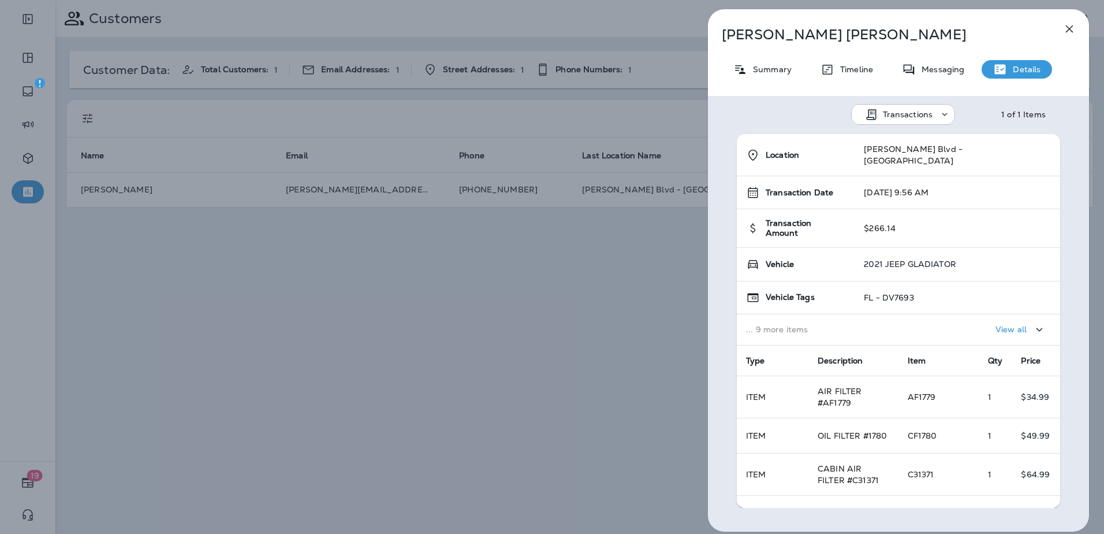
click at [1007, 325] on p "View all" at bounding box center [1011, 329] width 31 height 9
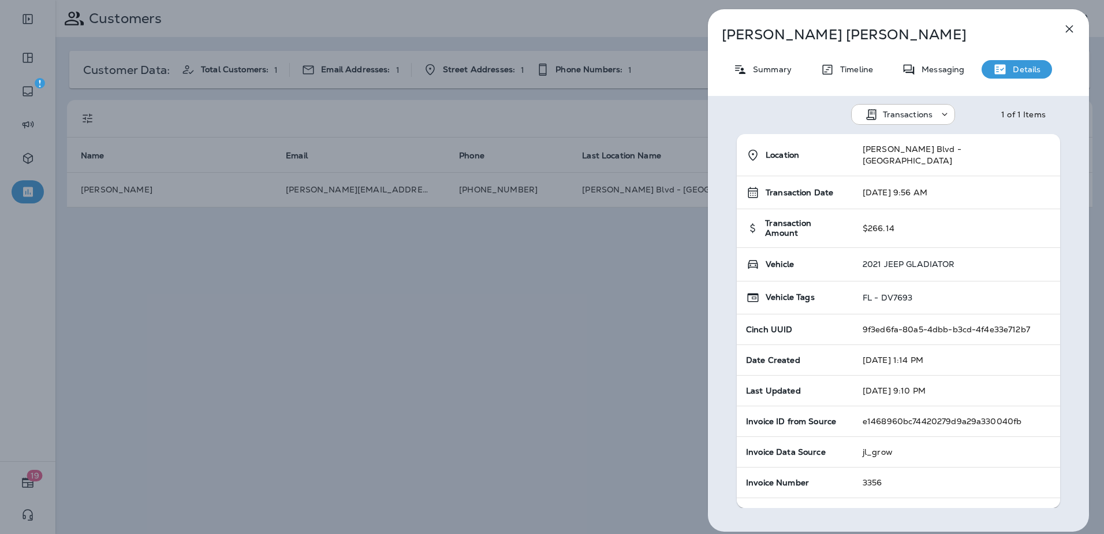
click at [897, 118] on p "Transactions" at bounding box center [908, 114] width 50 height 9
click at [848, 66] on p "Timeline" at bounding box center [853, 69] width 39 height 9
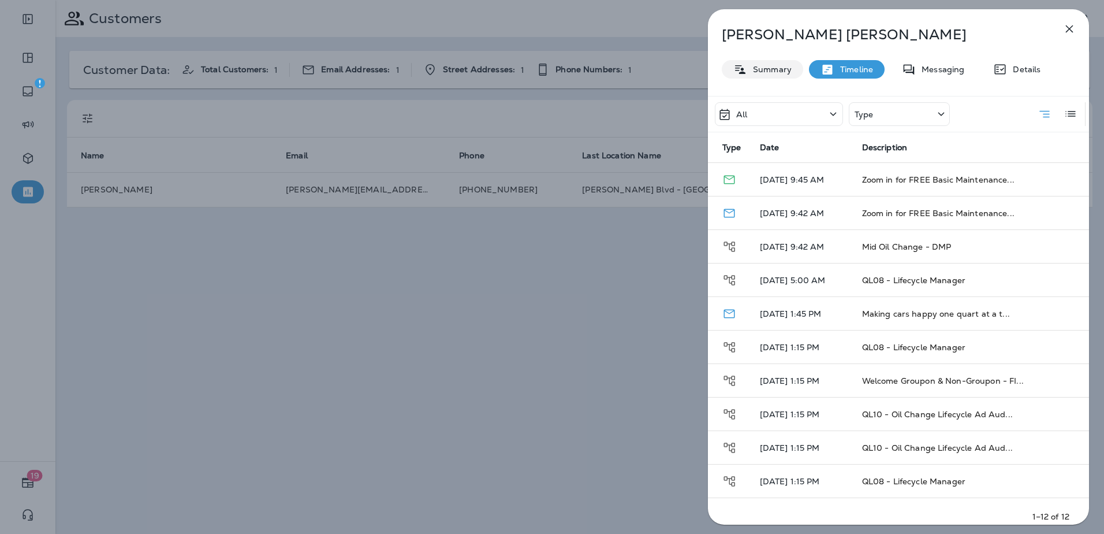
click at [774, 66] on p "Summary" at bounding box center [769, 69] width 44 height 9
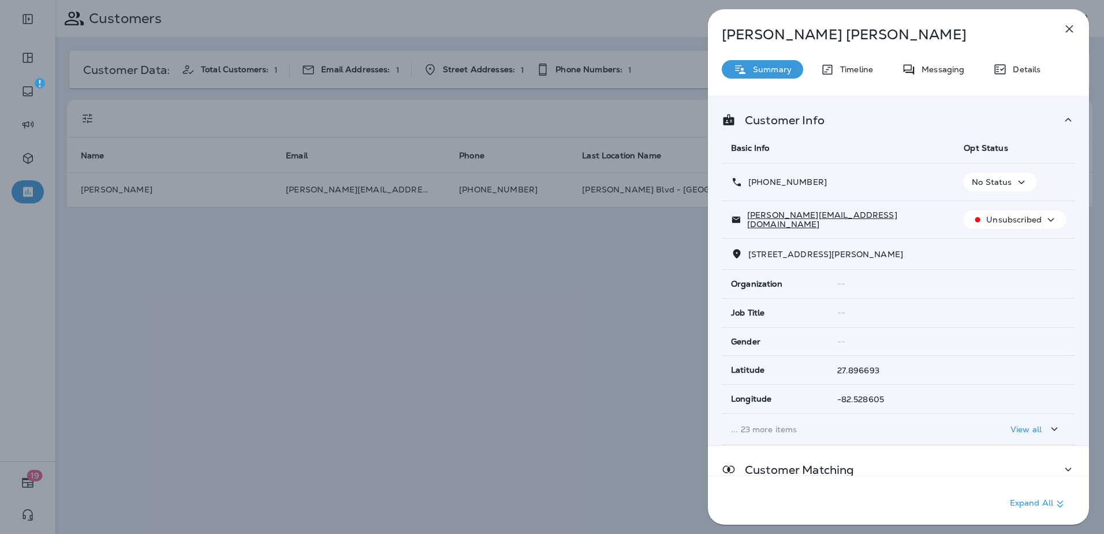
click at [861, 59] on div "[PERSON_NAME] Summary Timeline Messaging Details Customer Info Basic Info Opt S…" at bounding box center [898, 270] width 381 height 522
click at [860, 69] on p "Timeline" at bounding box center [853, 69] width 39 height 9
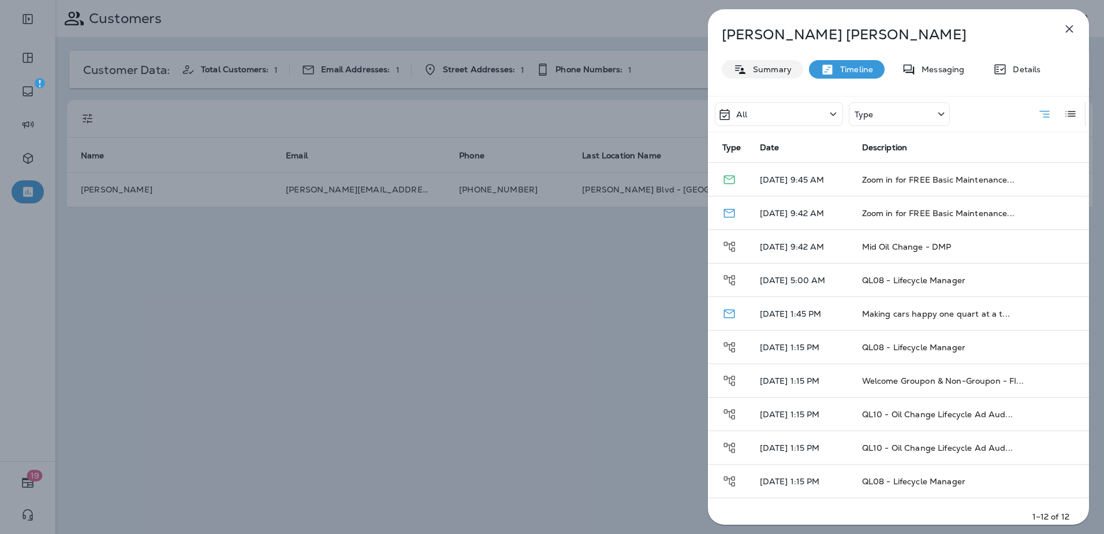
click at [760, 72] on p "Summary" at bounding box center [769, 69] width 44 height 9
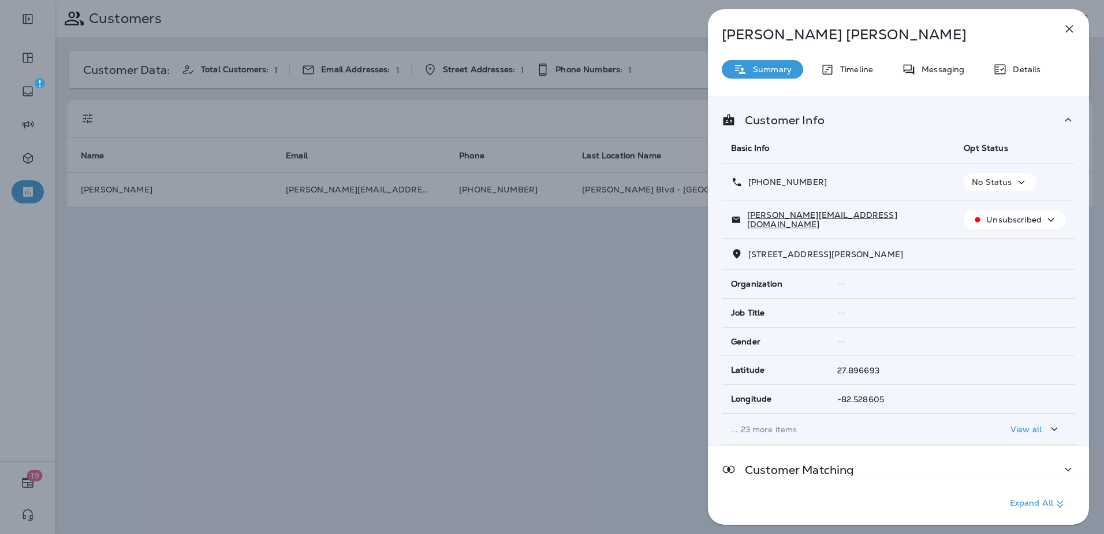
click at [673, 331] on div "[PERSON_NAME] Summary Timeline Messaging Details Customer Info Basic Info Opt S…" at bounding box center [552, 267] width 1104 height 534
